Goal: Navigation & Orientation: Find specific page/section

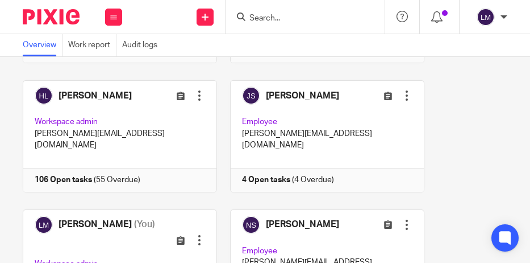
scroll to position [195, 0]
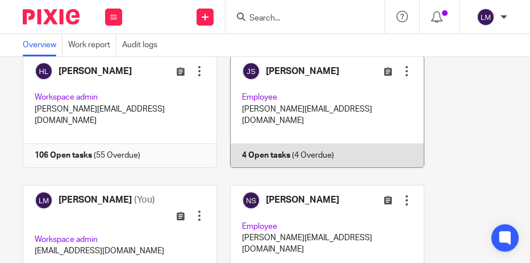
click at [279, 104] on link at bounding box center [321, 111] width 208 height 111
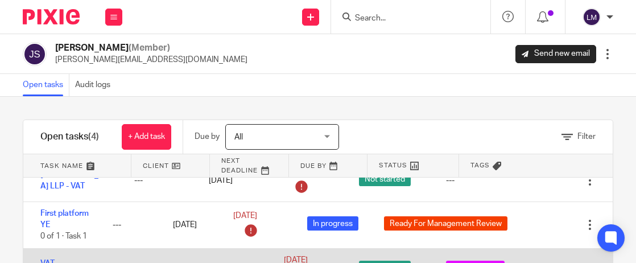
scroll to position [109, 0]
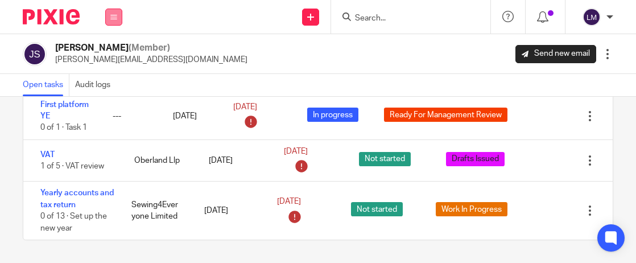
click at [111, 15] on icon at bounding box center [113, 17] width 7 height 7
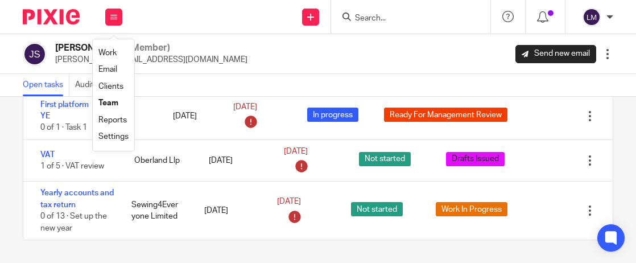
click at [107, 102] on link "Team" at bounding box center [108, 103] width 20 height 8
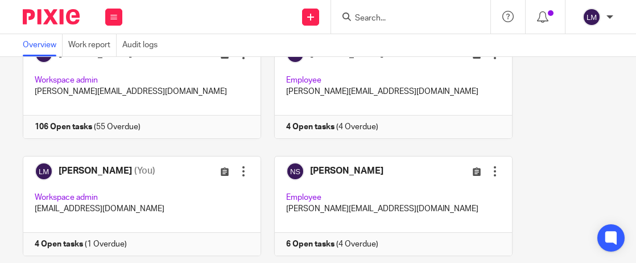
scroll to position [351, 0]
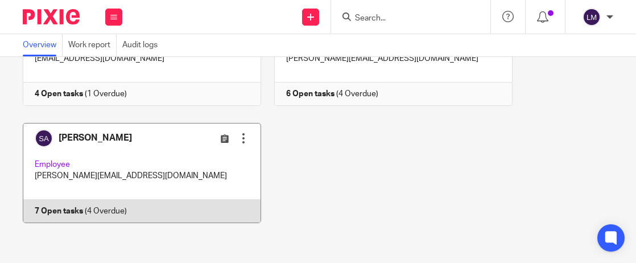
click at [160, 161] on link at bounding box center [135, 173] width 251 height 100
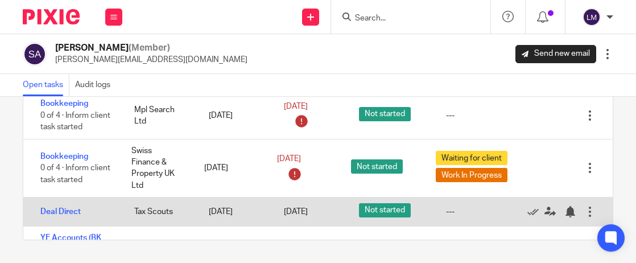
scroll to position [68, 0]
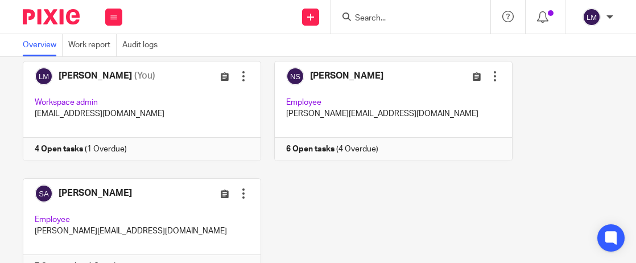
scroll to position [283, 0]
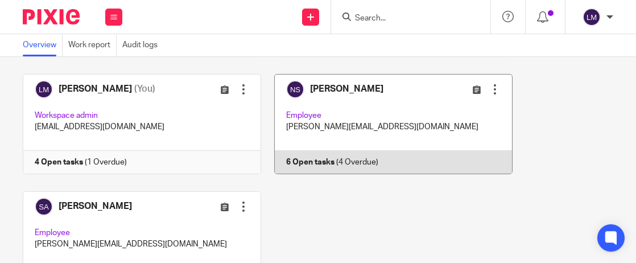
click at [357, 102] on link at bounding box center [386, 124] width 251 height 100
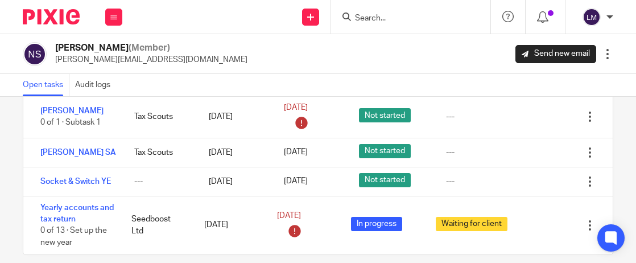
scroll to position [109, 0]
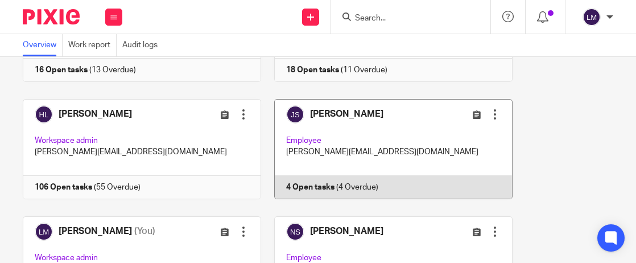
scroll to position [133, 0]
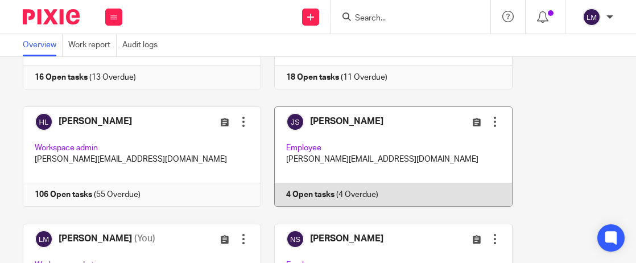
click at [340, 127] on link at bounding box center [386, 156] width 251 height 100
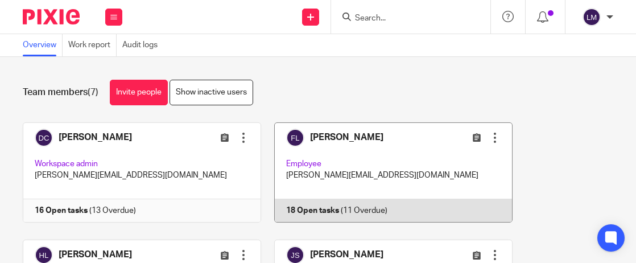
click at [357, 153] on link at bounding box center [386, 172] width 251 height 100
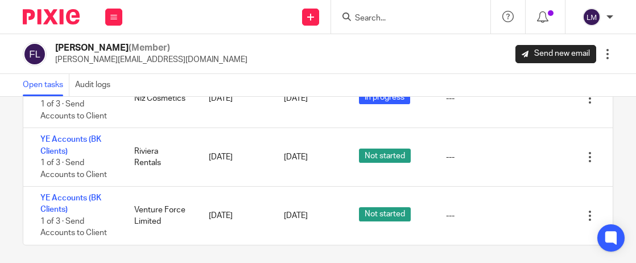
scroll to position [109, 0]
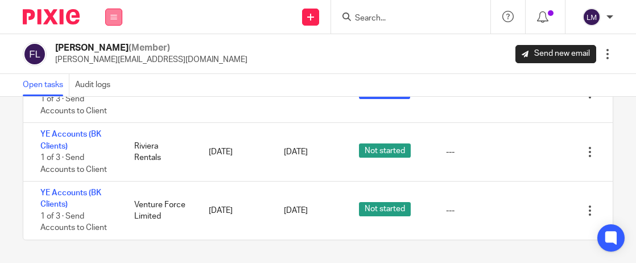
click at [111, 16] on icon at bounding box center [113, 17] width 7 height 7
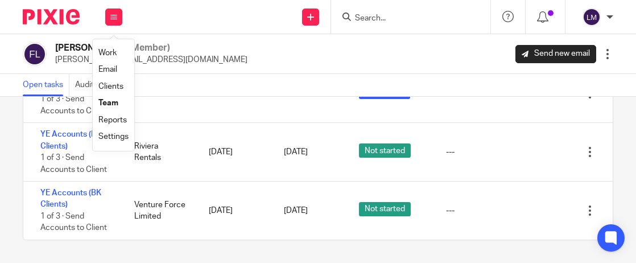
click at [113, 101] on link "Team" at bounding box center [108, 103] width 20 height 8
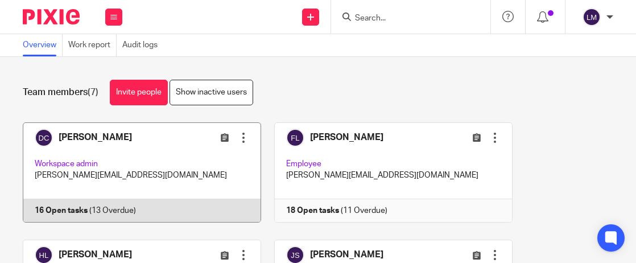
click at [115, 175] on link at bounding box center [135, 172] width 251 height 100
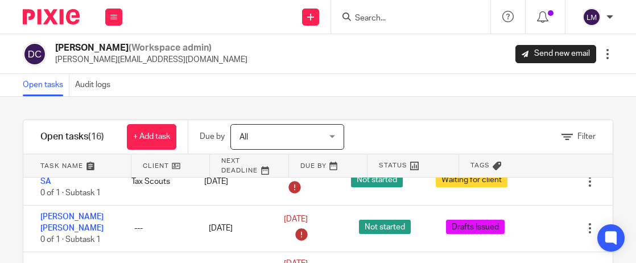
scroll to position [211, 0]
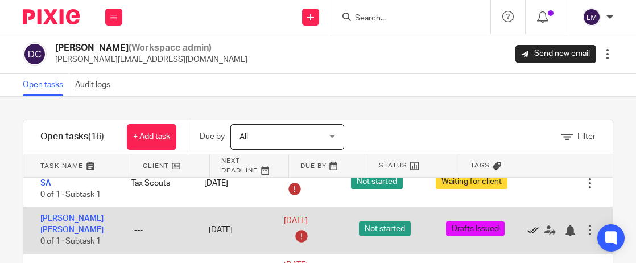
click at [529, 225] on icon at bounding box center [532, 230] width 11 height 11
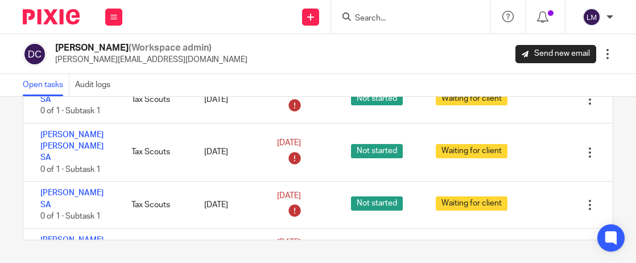
scroll to position [0, 0]
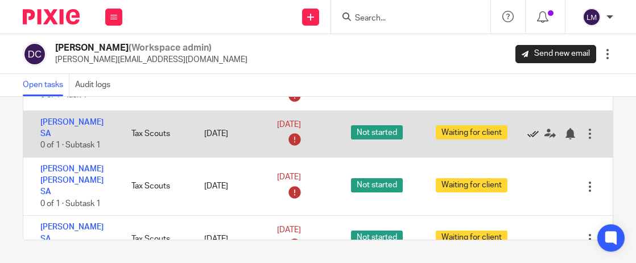
click at [532, 133] on icon at bounding box center [532, 133] width 11 height 11
click at [533, 131] on icon at bounding box center [532, 133] width 11 height 11
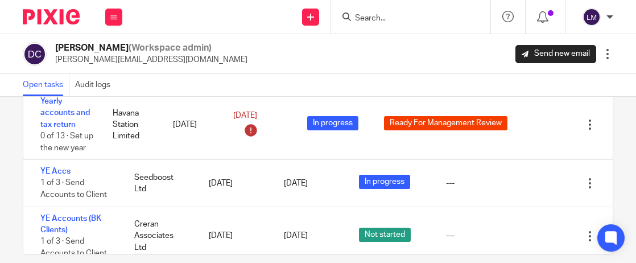
scroll to position [109, 0]
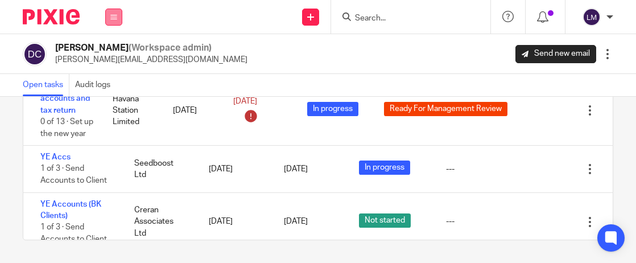
click at [111, 16] on icon at bounding box center [113, 17] width 7 height 7
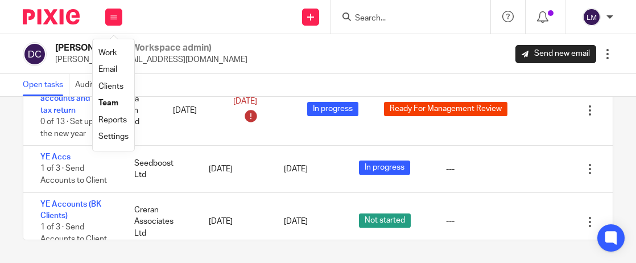
click at [110, 99] on link "Team" at bounding box center [108, 103] width 20 height 8
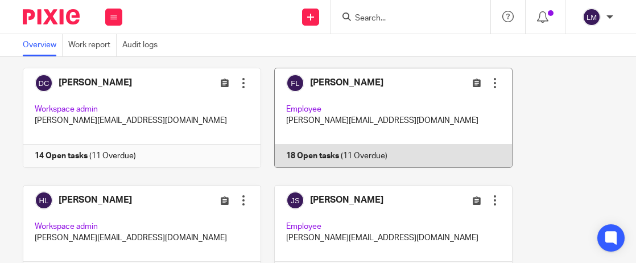
scroll to position [65, 0]
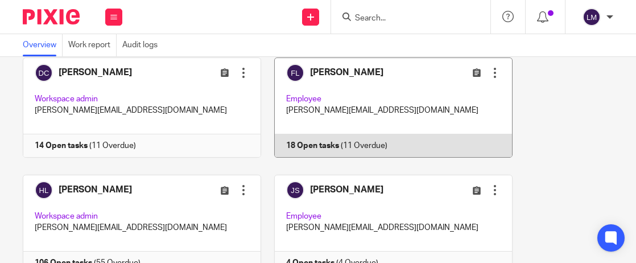
click at [370, 95] on link at bounding box center [386, 107] width 251 height 100
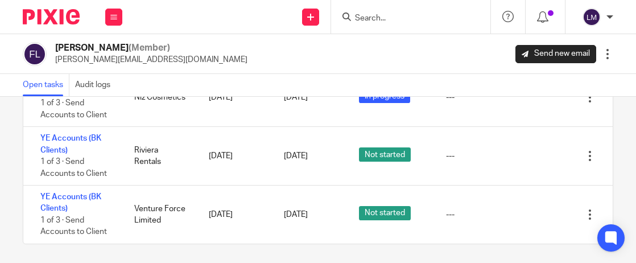
scroll to position [109, 0]
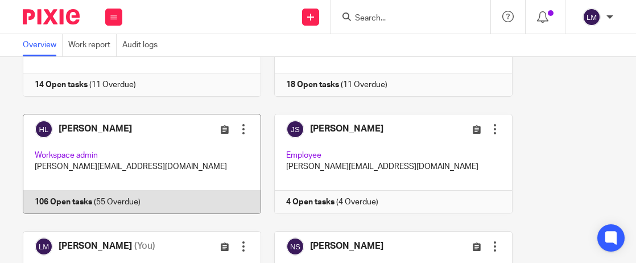
scroll to position [128, 0]
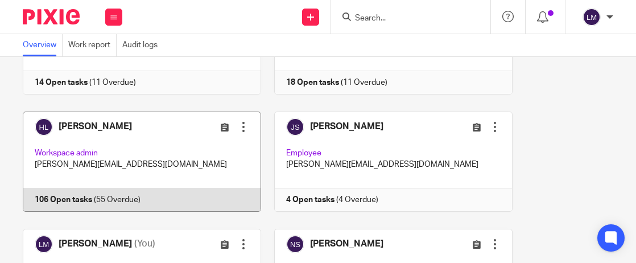
click at [157, 160] on link at bounding box center [135, 161] width 251 height 100
